Goal: Navigation & Orientation: Go to known website

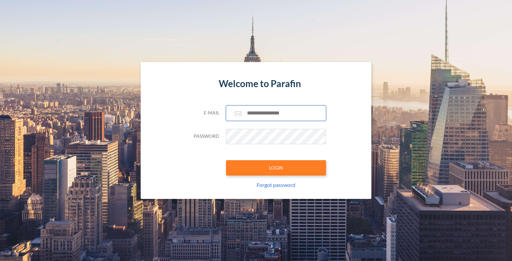
click at [283, 116] on input "text" at bounding box center [276, 112] width 100 height 15
click at [255, 109] on input "text" at bounding box center [276, 112] width 100 height 15
